Goal: Ask a question

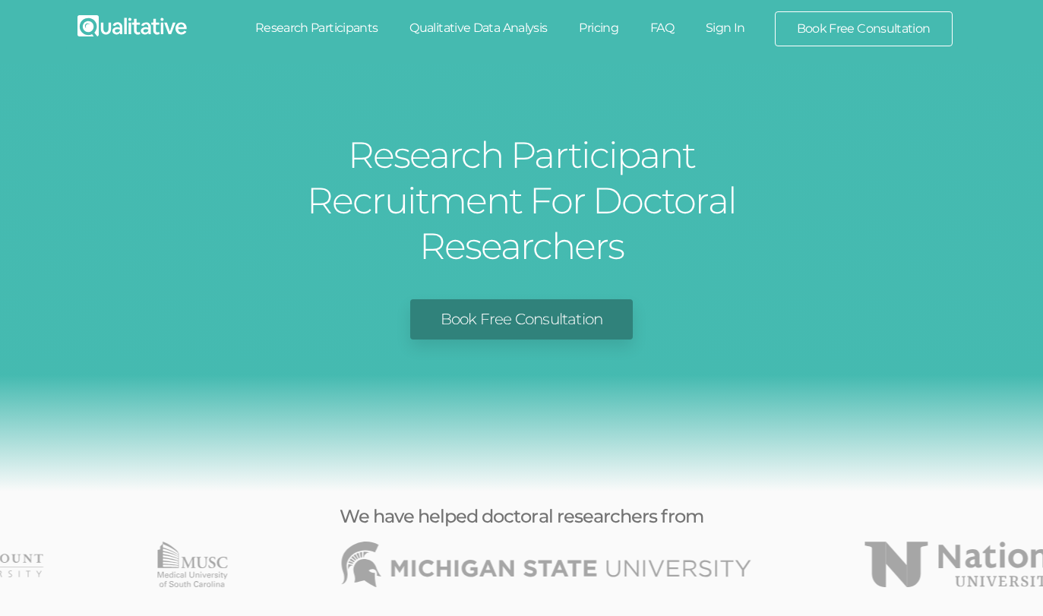
click at [301, 30] on link "Research Participants" at bounding box center [316, 27] width 155 height 33
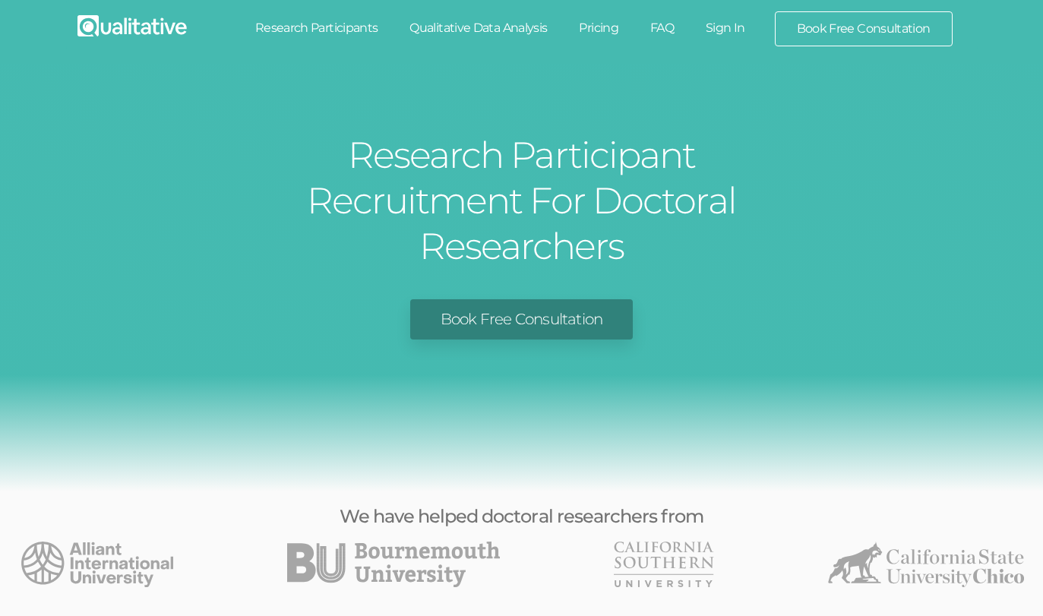
click at [668, 36] on link "FAQ" at bounding box center [661, 27] width 55 height 33
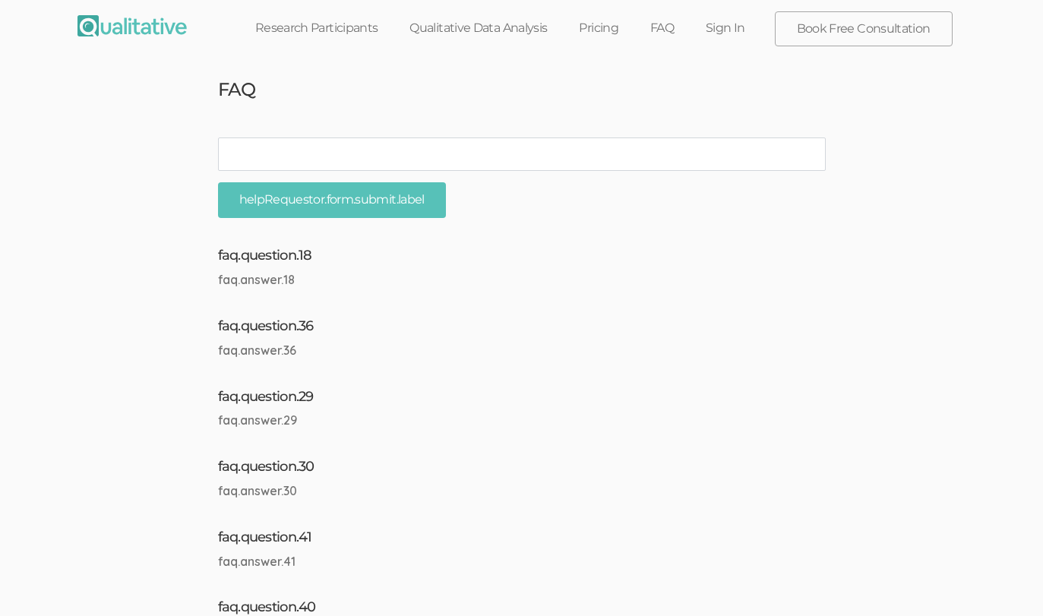
click at [308, 36] on link "Research Participants" at bounding box center [316, 27] width 155 height 33
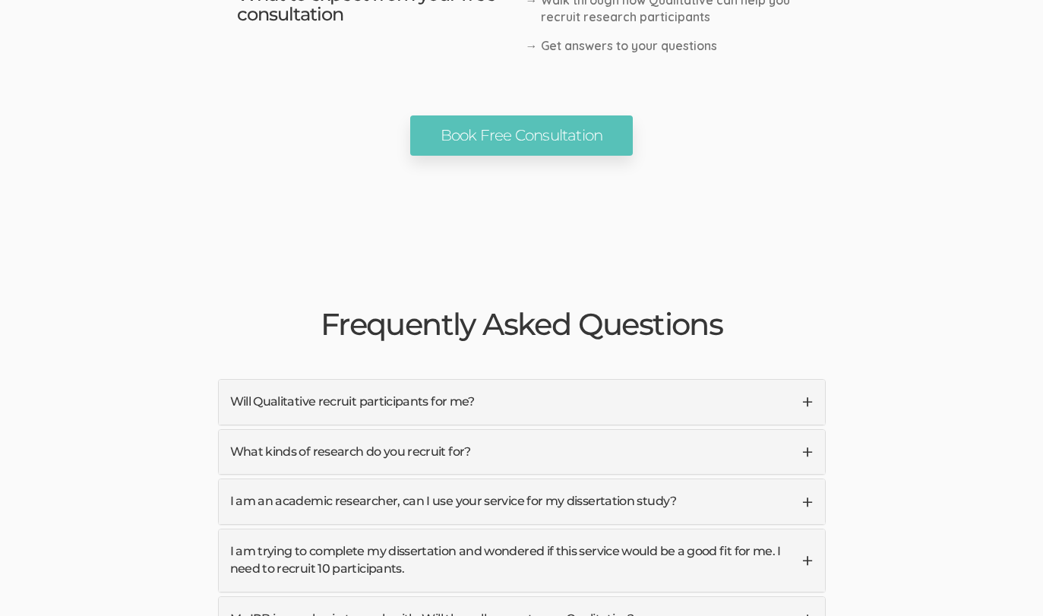
scroll to position [3593, 0]
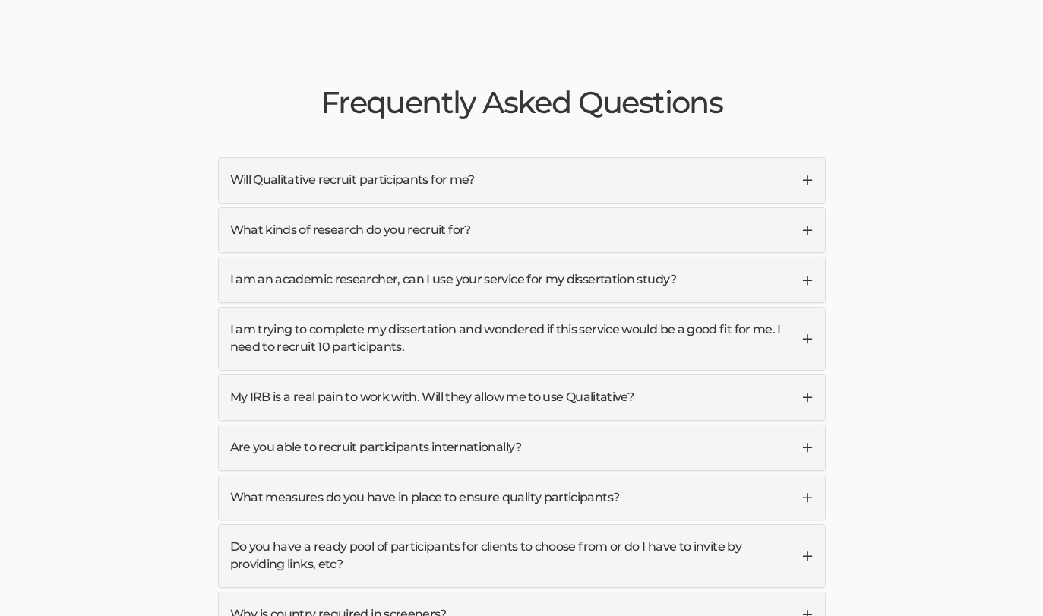
click at [544, 208] on link "What kinds of research do you recruit for?" at bounding box center [522, 230] width 606 height 45
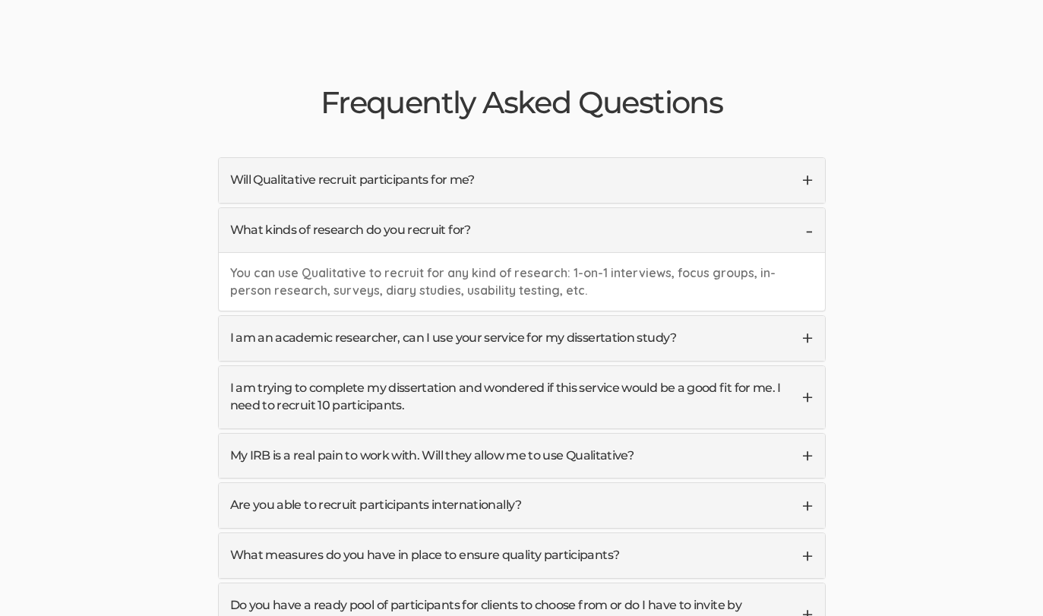
click at [544, 208] on link "What kinds of research do you recruit for?" at bounding box center [522, 230] width 606 height 45
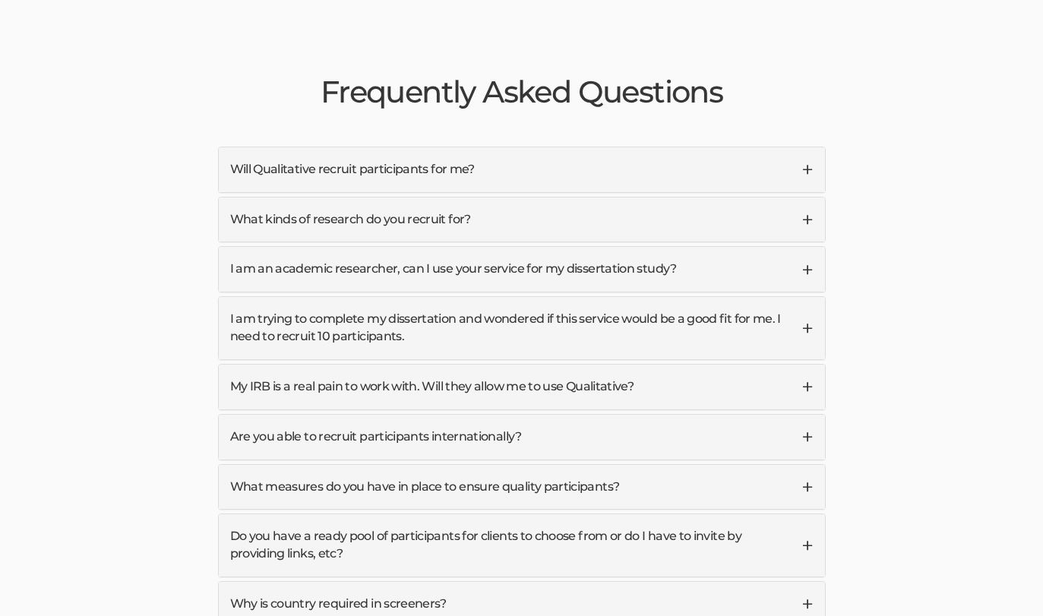
scroll to position [3664, 0]
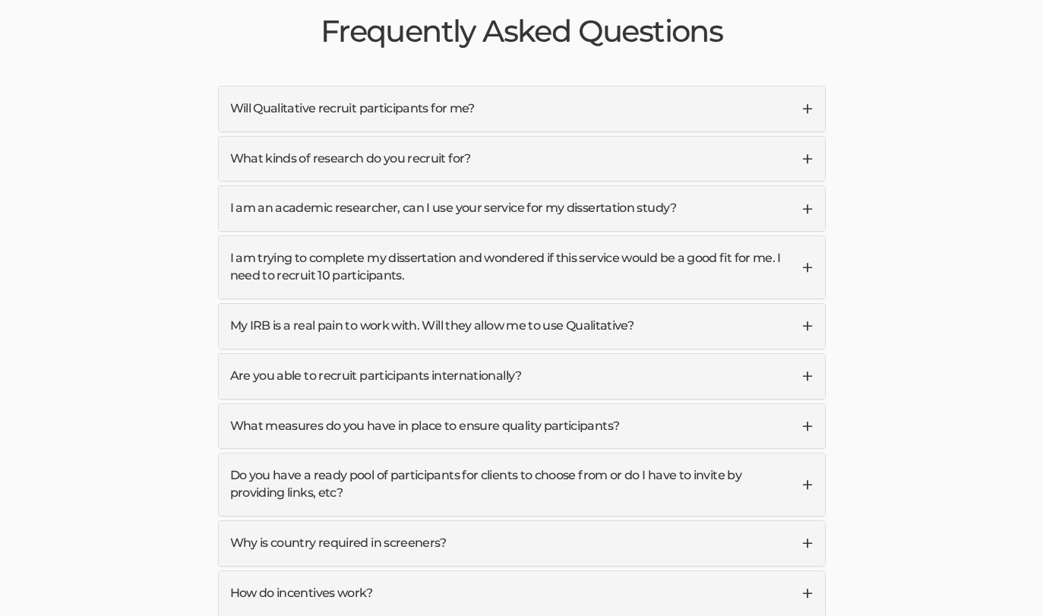
click at [575, 304] on link "My IRB is a real pain to work with. Will they allow me to use Qualitative?" at bounding box center [522, 326] width 606 height 45
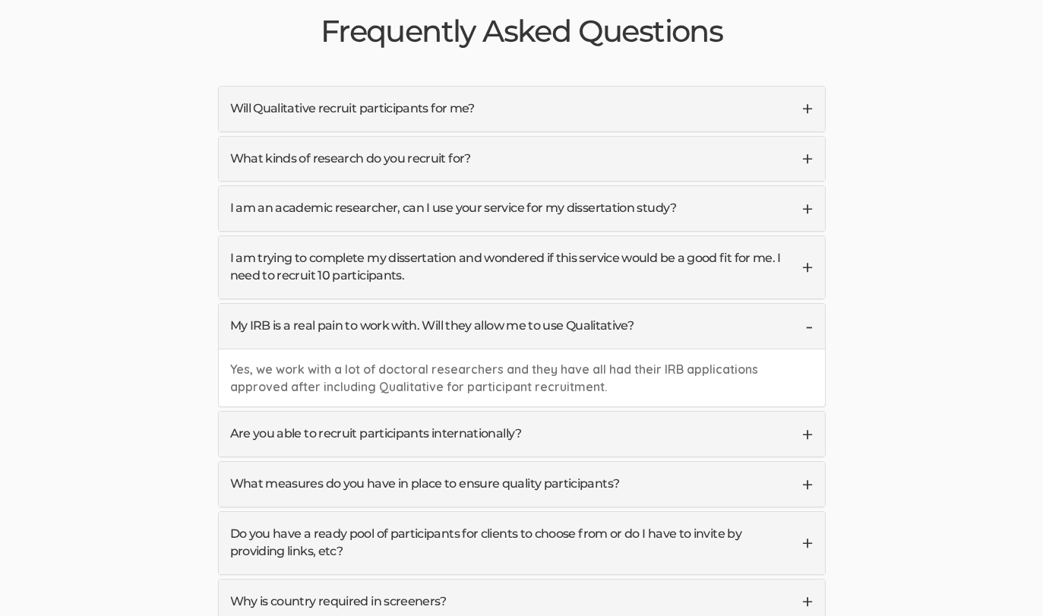
click at [575, 304] on link "My IRB is a real pain to work with. Will they allow me to use Qualitative?" at bounding box center [522, 326] width 606 height 45
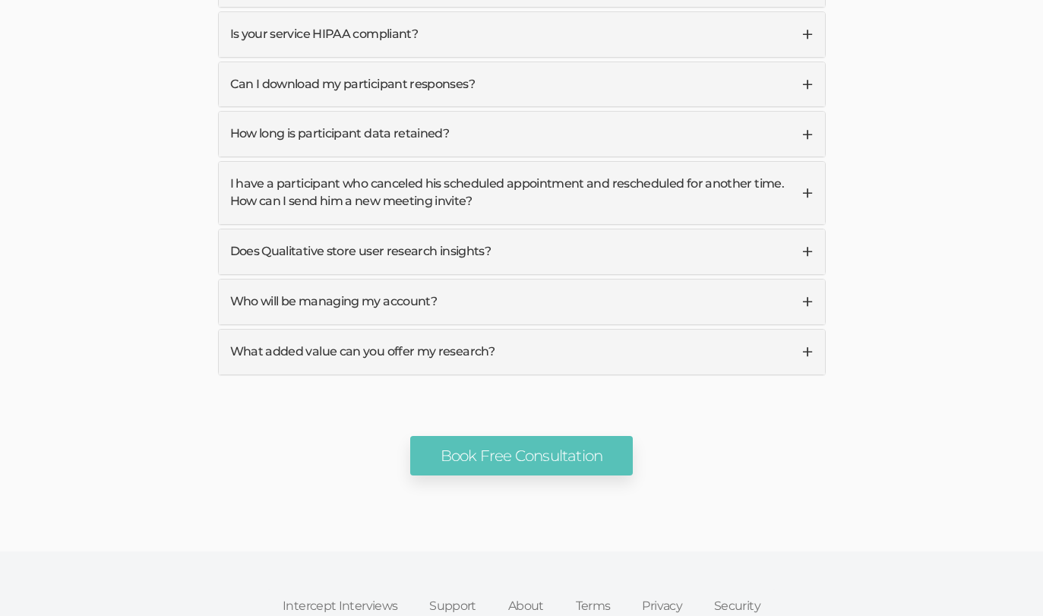
scroll to position [4951, 0]
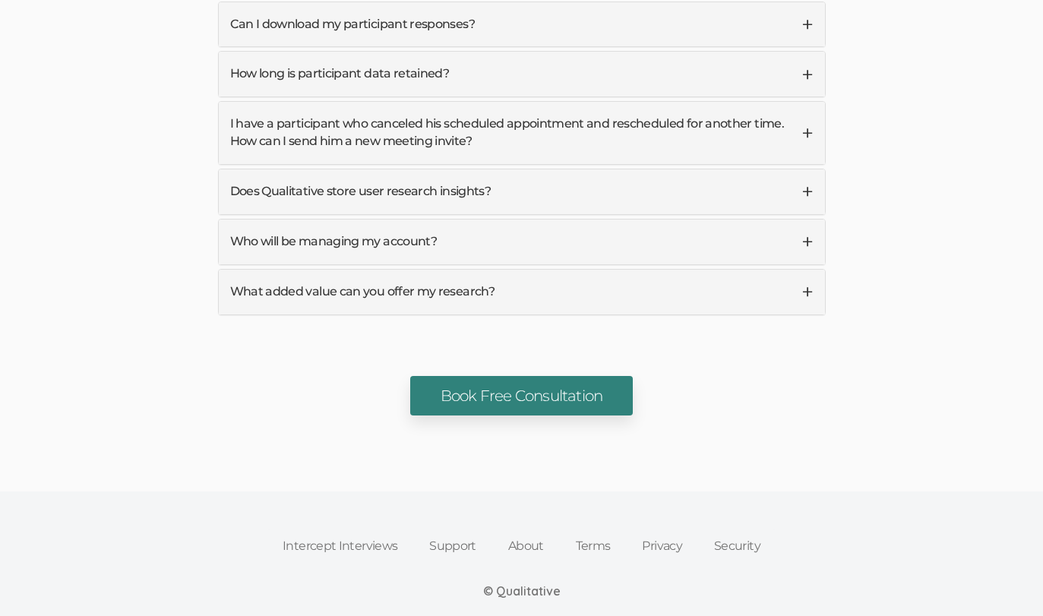
click at [556, 376] on link "Book Free Consultation" at bounding box center [521, 396] width 223 height 40
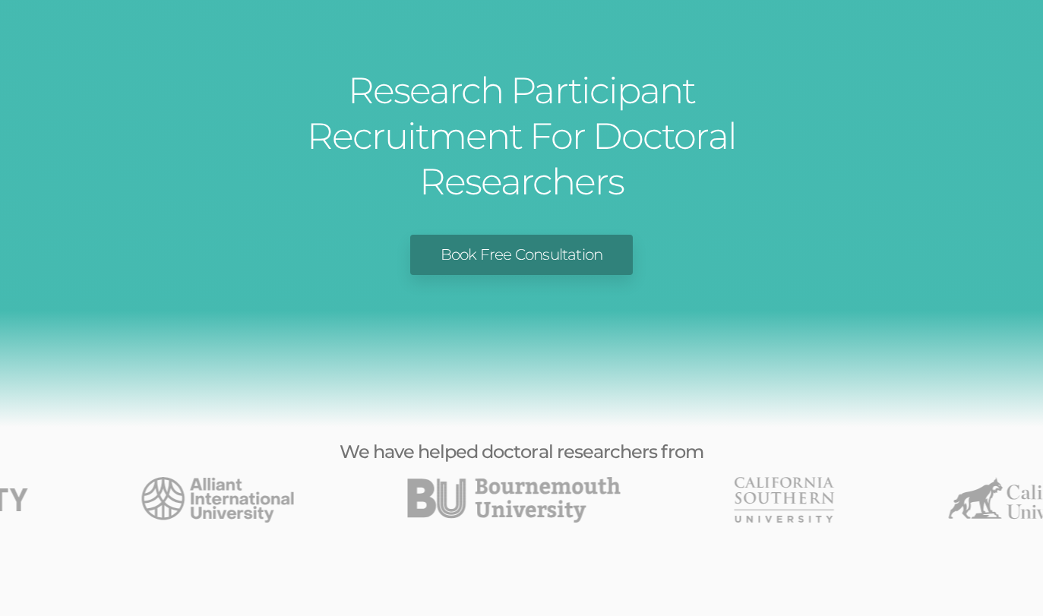
scroll to position [0, 0]
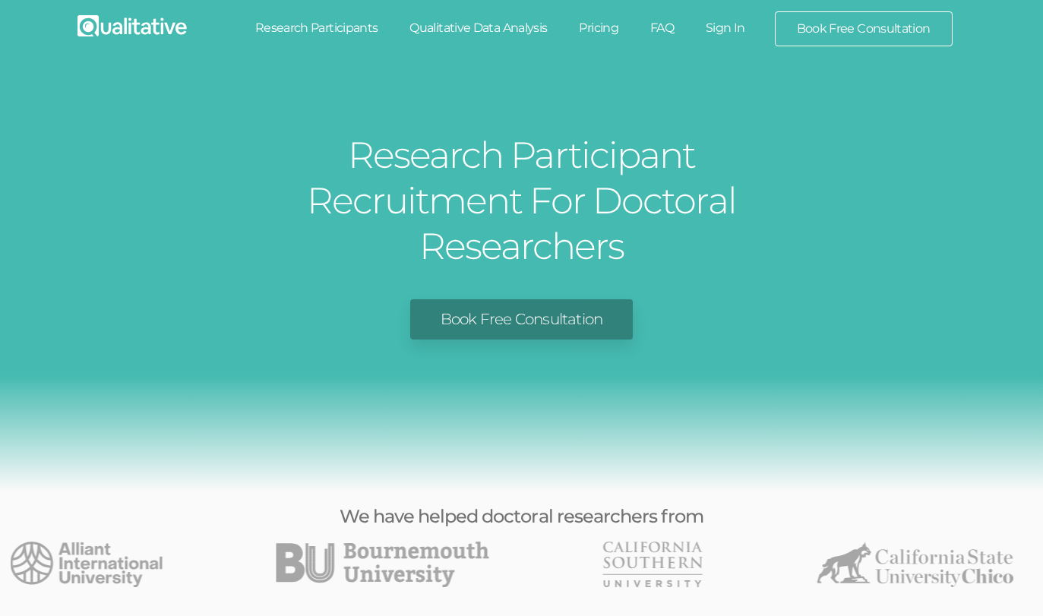
click at [167, 299] on div "Book Free Consultation" at bounding box center [521, 319] width 1020 height 40
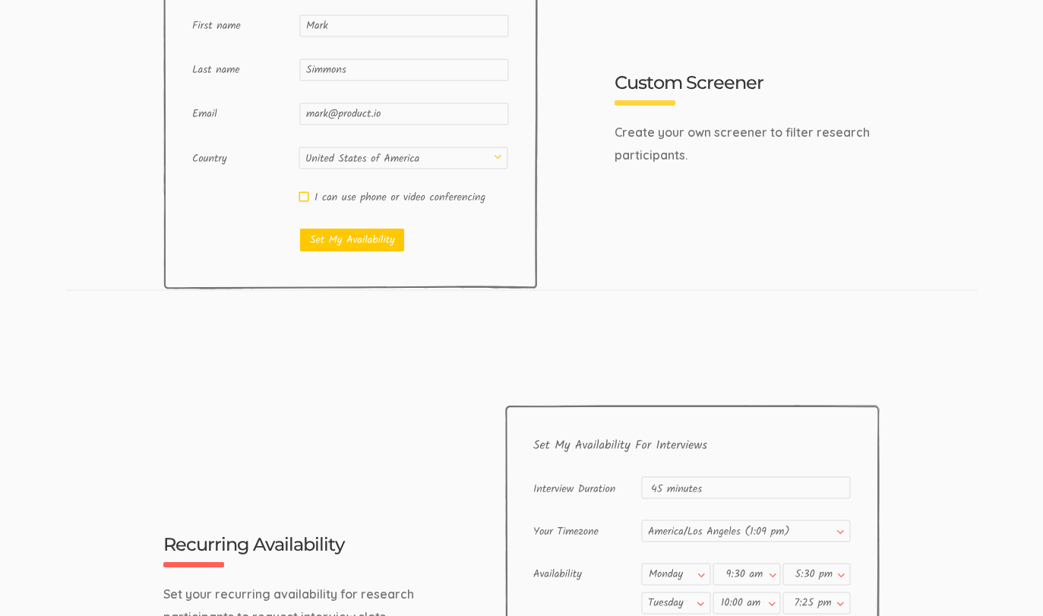
scroll to position [1630, 0]
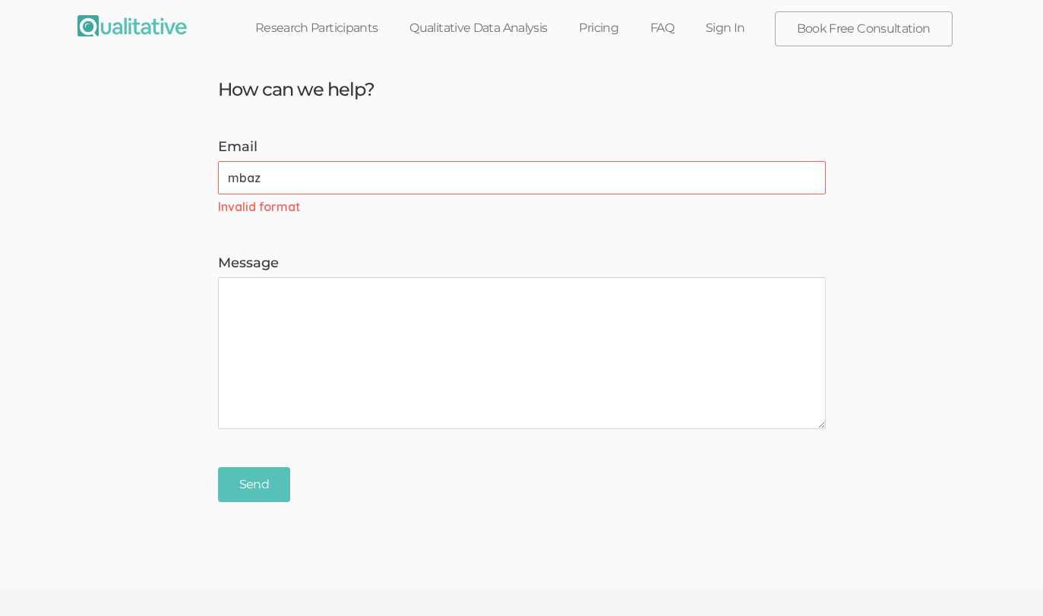
type input "[EMAIL_ADDRESS][DOMAIN_NAME]"
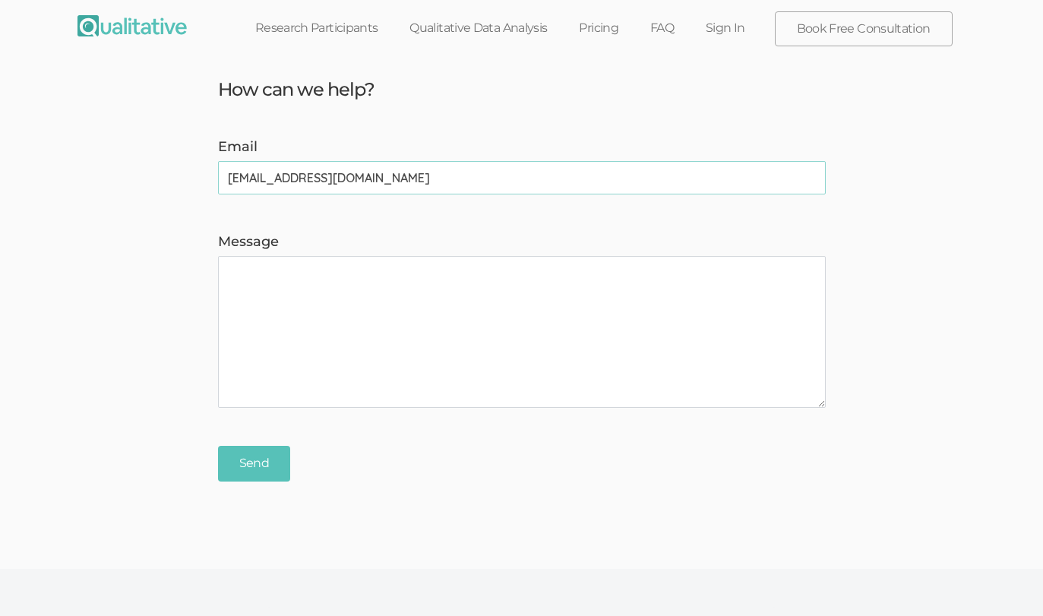
click at [295, 315] on textarea "Message" at bounding box center [522, 332] width 608 height 152
paste textarea "I’m reaching out to ask whether your platform can support the recruitment of pa…"
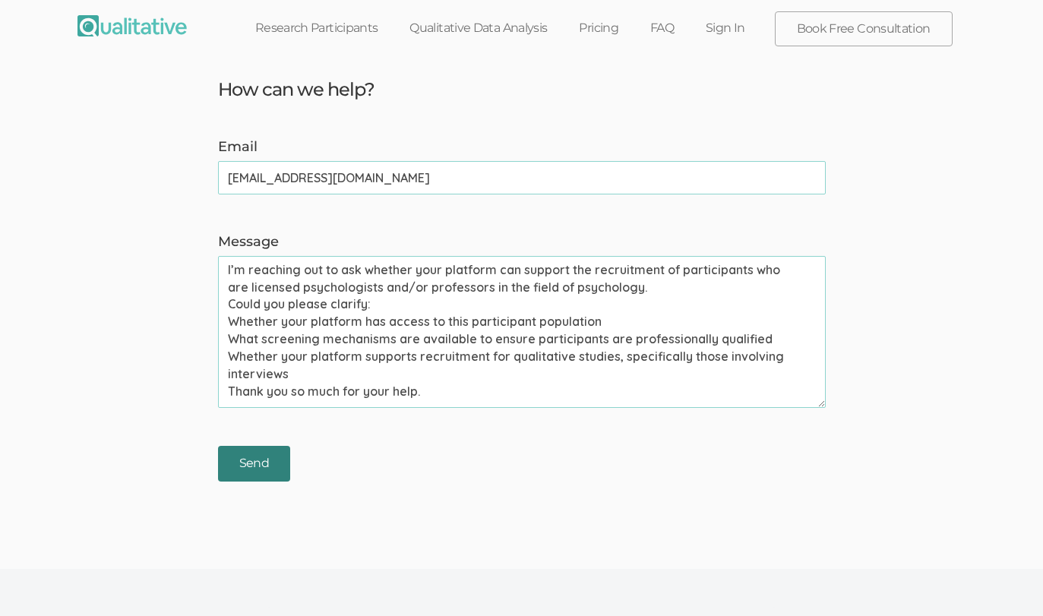
type textarea "I’m reaching out to ask whether your platform can support the recruitment of pa…"
click at [262, 463] on input "Send" at bounding box center [254, 464] width 72 height 36
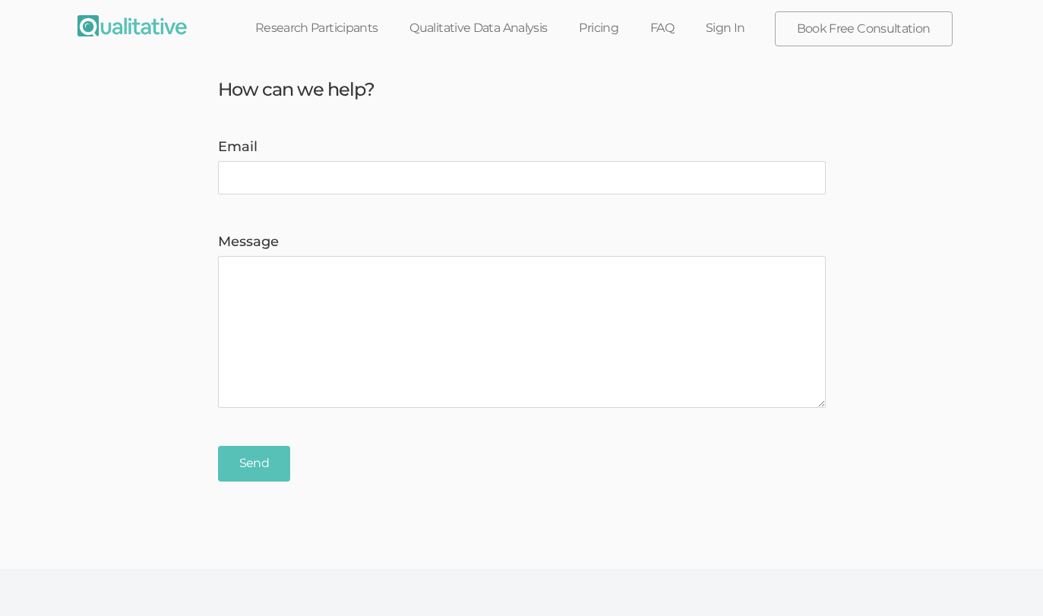
click at [854, 229] on form "Email Message Send" at bounding box center [521, 309] width 1043 height 343
